Goal: Information Seeking & Learning: Learn about a topic

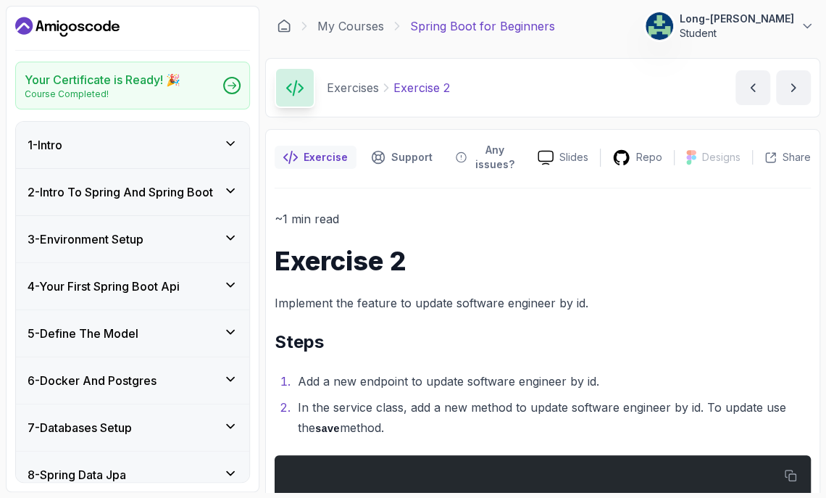
scroll to position [311, 0]
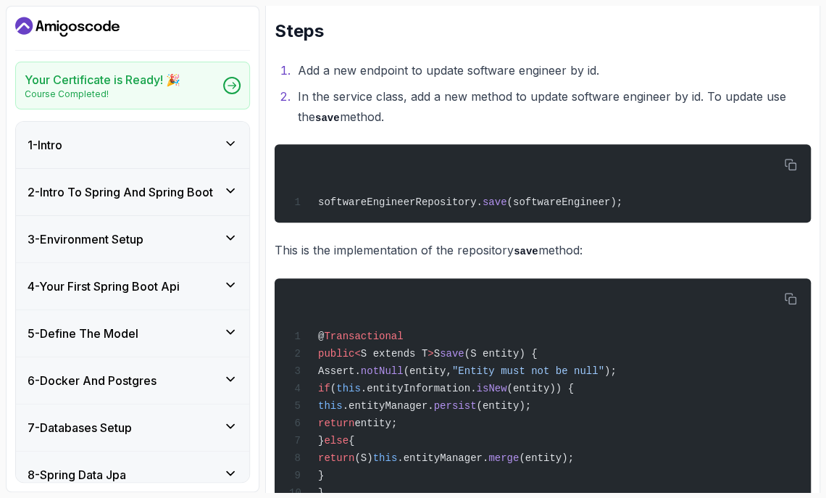
click at [261, 418] on div "Your Certificate is Ready! 🎉 Course Completed! 1 - Intro 2 - Intro To Spring An…" at bounding box center [413, 249] width 815 height 486
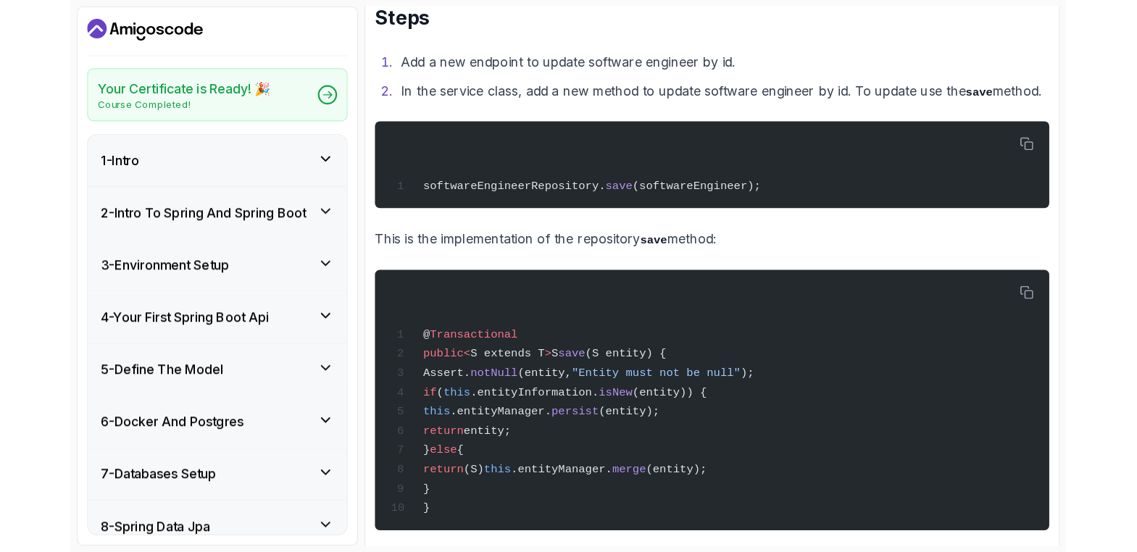
scroll to position [296, 0]
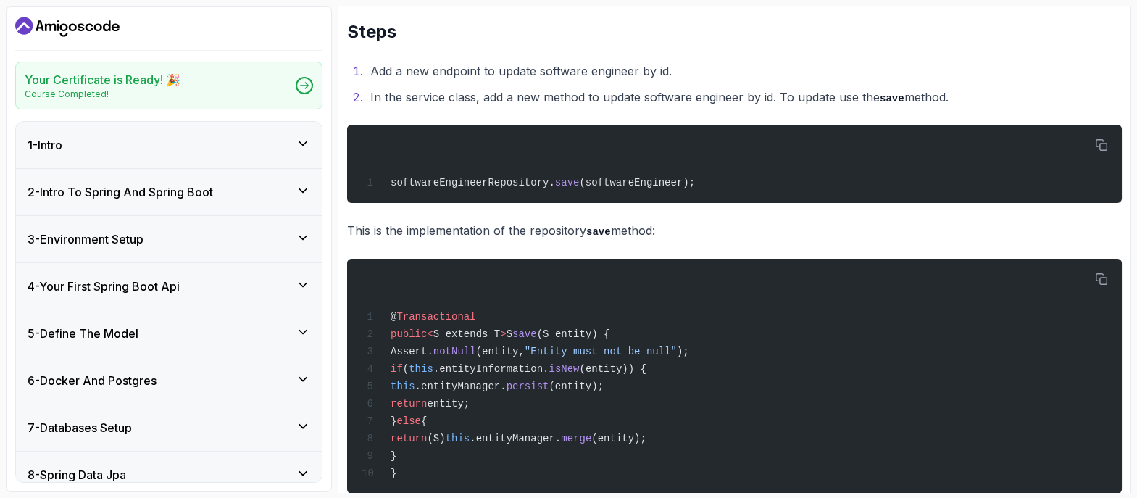
click at [334, 332] on div "Your Certificate is Ready! 🎉 Course Completed! 1 - Intro 2 - Intro To Spring An…" at bounding box center [568, 249] width 1125 height 486
click at [825, 228] on p "This is the implementation of the repository save method:" at bounding box center [734, 230] width 775 height 21
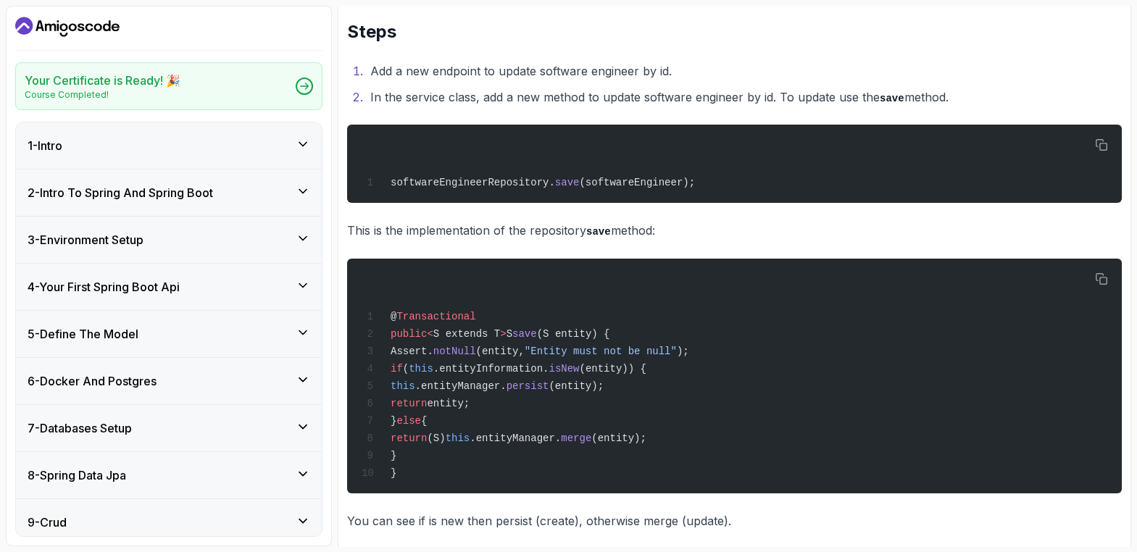
click at [825, 225] on section "Your Certificate is Ready! 🎉 Course Completed! 1 - Intro 2 - Intro To Spring An…" at bounding box center [568, 276] width 1137 height 552
click at [825, 238] on section "Your Certificate is Ready! 🎉 Course Completed! 1 - Intro 2 - Intro To Spring An…" at bounding box center [568, 276] width 1137 height 552
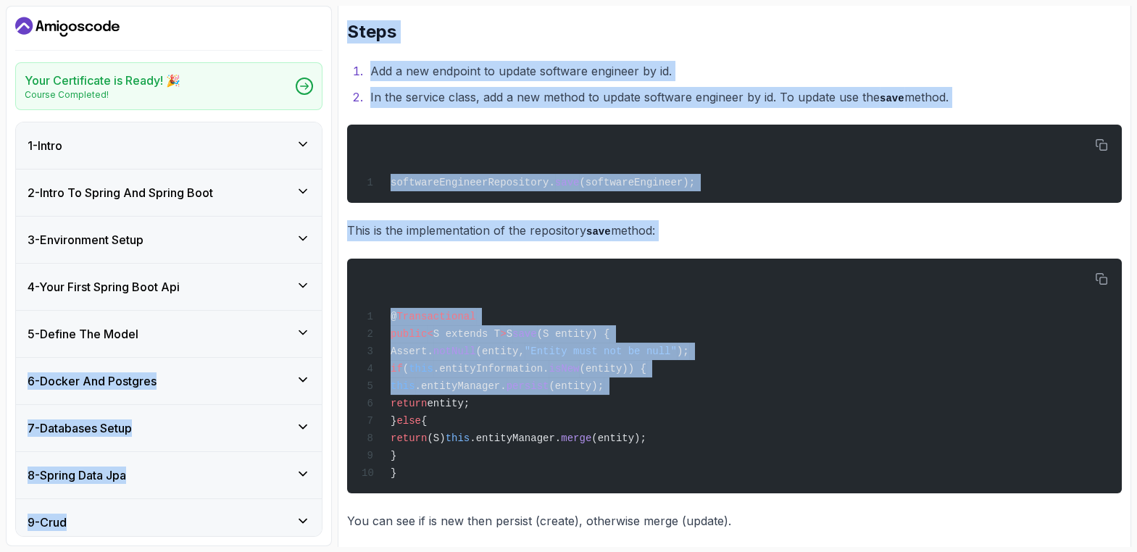
drag, startPoint x: 334, startPoint y: 321, endPoint x: 341, endPoint y: 410, distance: 89.4
click at [341, 410] on div "Your Certificate is Ready! 🎉 Course Completed! 1 - Intro 2 - Intro To Spring An…" at bounding box center [568, 276] width 1125 height 541
click at [88, 497] on div "9 - Crud" at bounding box center [169, 522] width 283 height 17
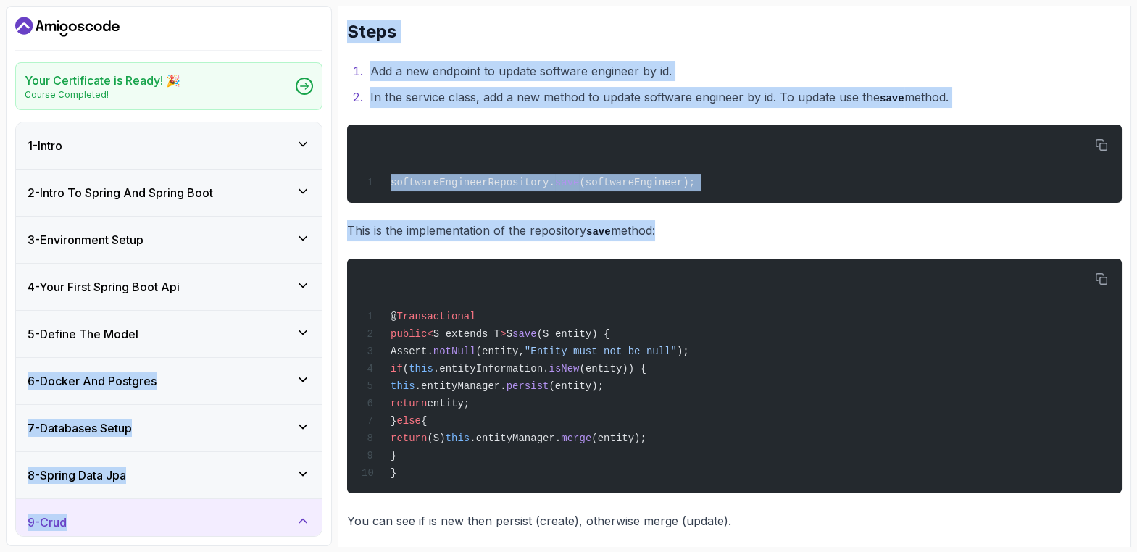
click at [61, 497] on h3 "9 - Crud" at bounding box center [47, 522] width 39 height 17
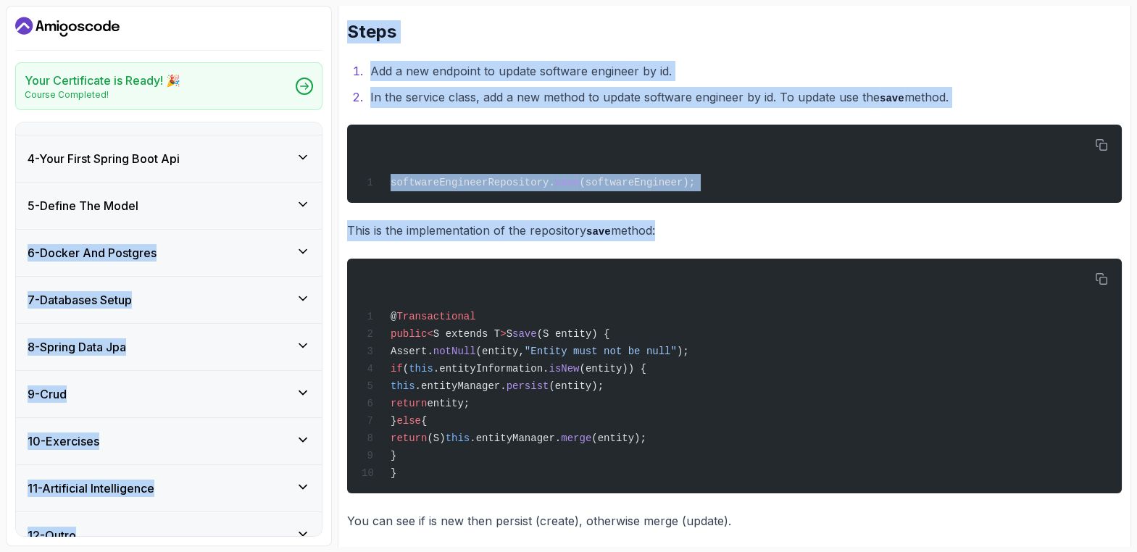
scroll to position [149, 0]
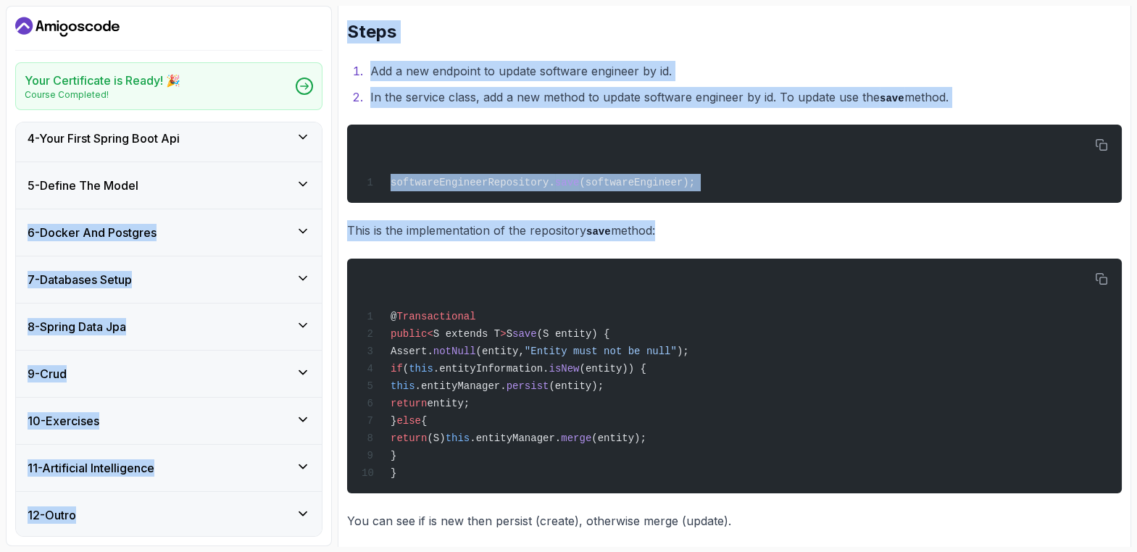
click at [93, 466] on h3 "11 - Artificial Intelligence" at bounding box center [91, 467] width 127 height 17
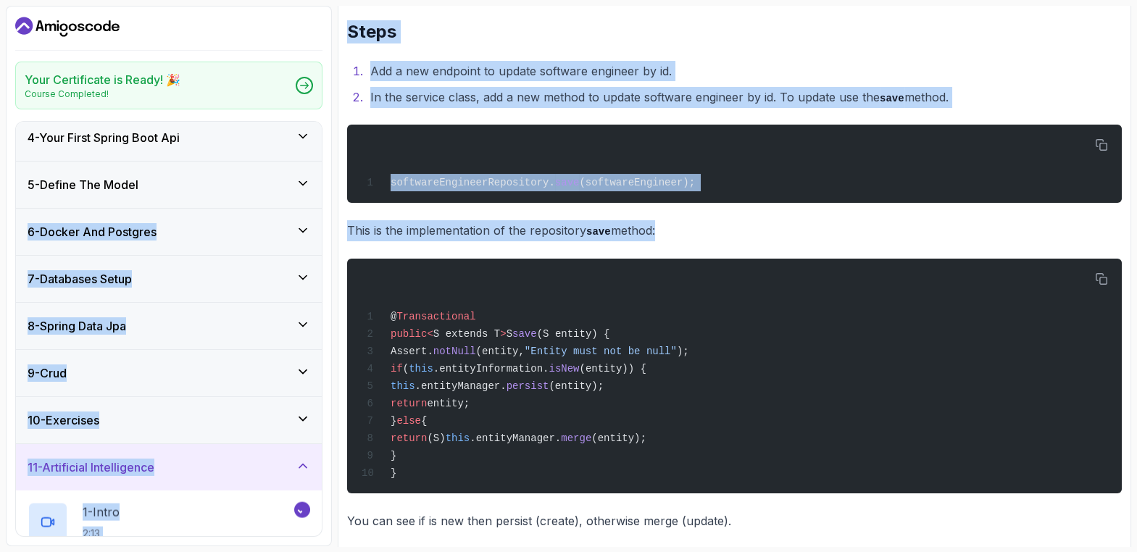
click at [93, 466] on h3 "11 - Artificial Intelligence" at bounding box center [91, 467] width 127 height 17
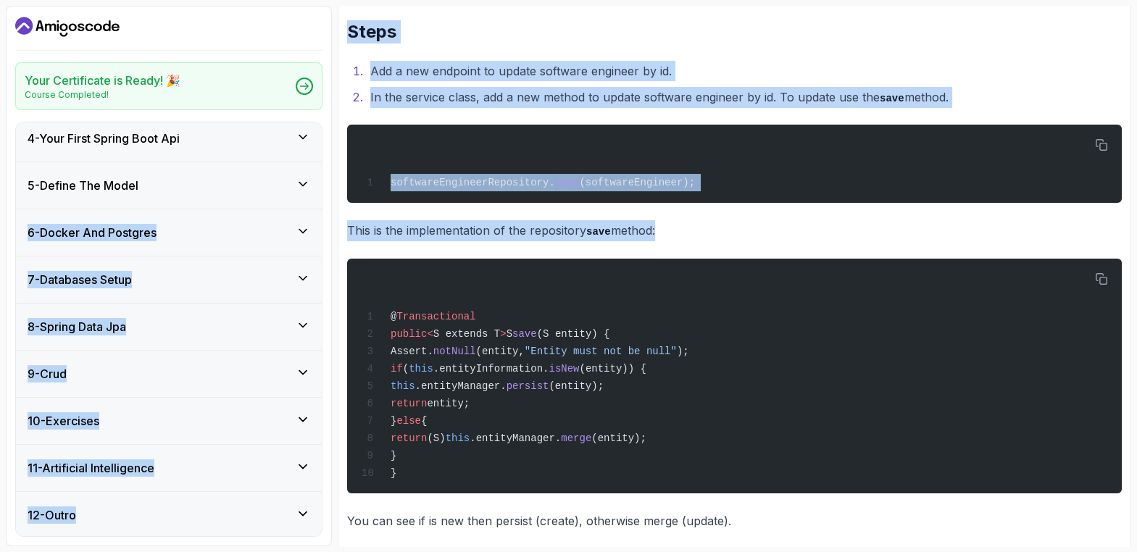
click at [301, 464] on icon at bounding box center [302, 466] width 7 height 4
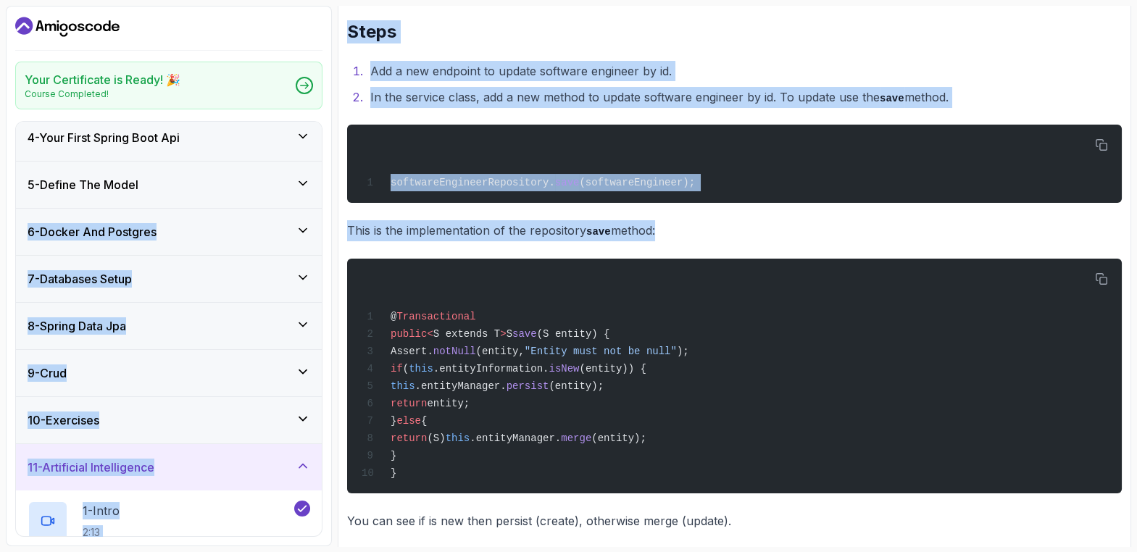
click at [331, 481] on div "Your Certificate is Ready! 🎉 Course Completed! 1 - Intro 2 - Intro To Spring An…" at bounding box center [169, 276] width 326 height 541
